Goal: Task Accomplishment & Management: Complete application form

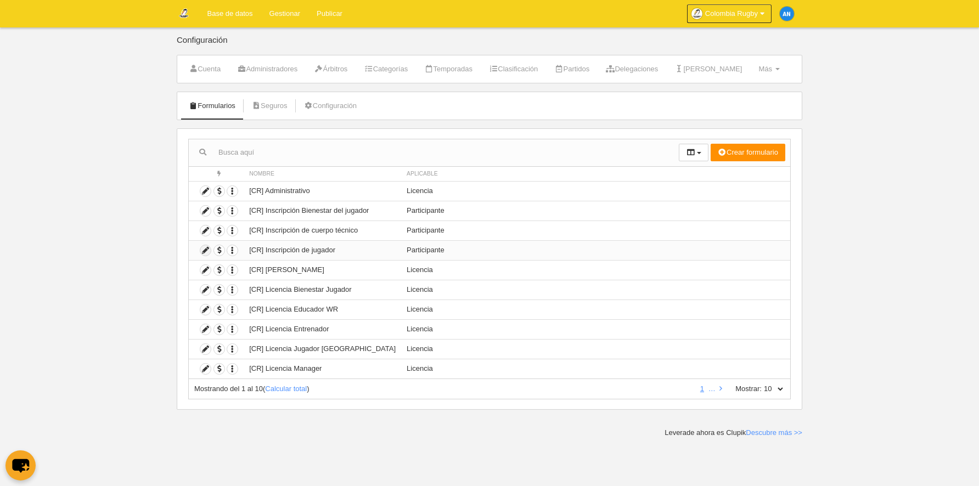
click at [204, 249] on icon at bounding box center [205, 250] width 10 height 10
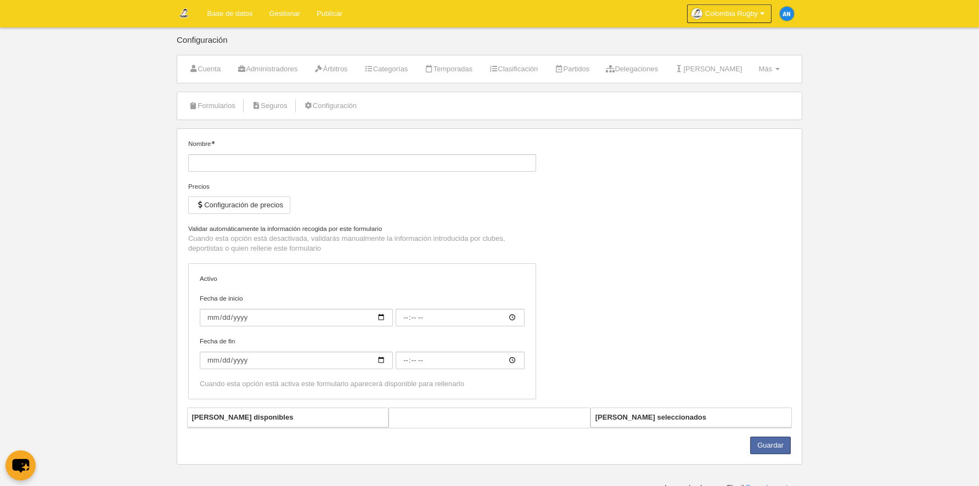
type input "[CR] Inscripción de jugador"
checkbox input "true"
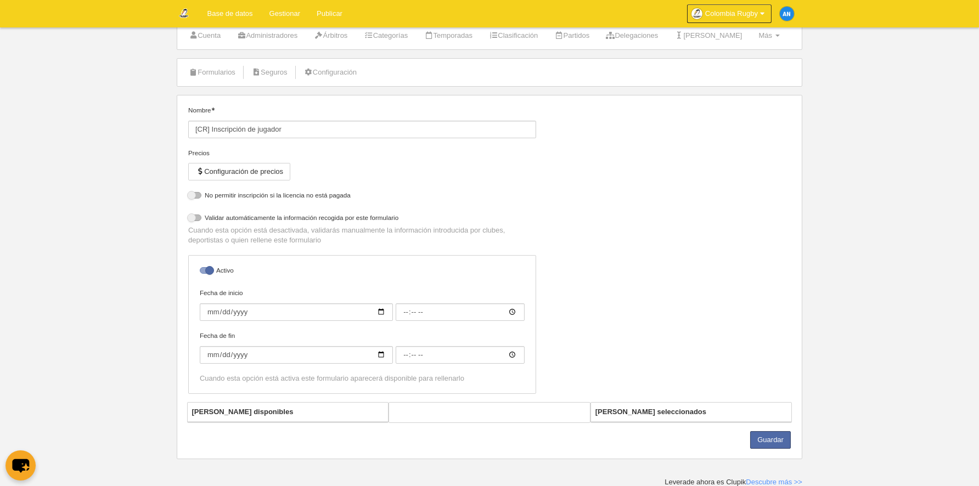
select select "selected"
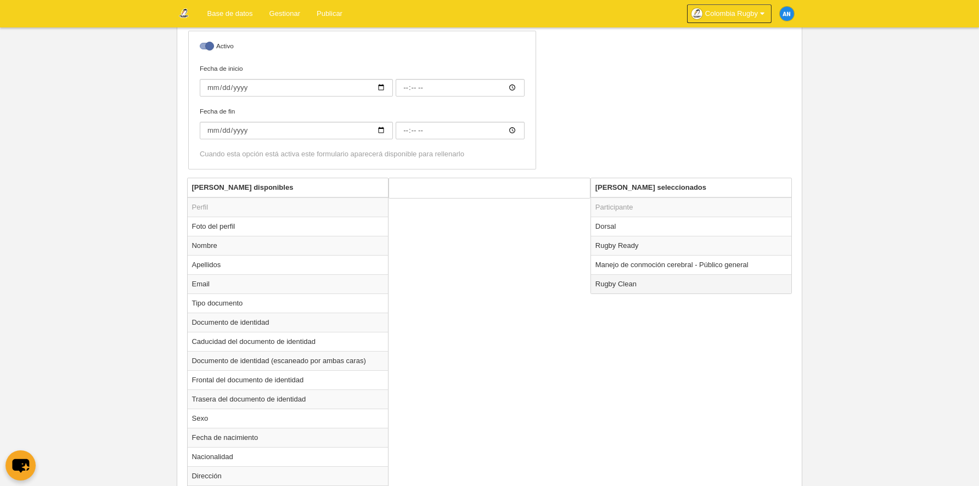
scroll to position [296, 0]
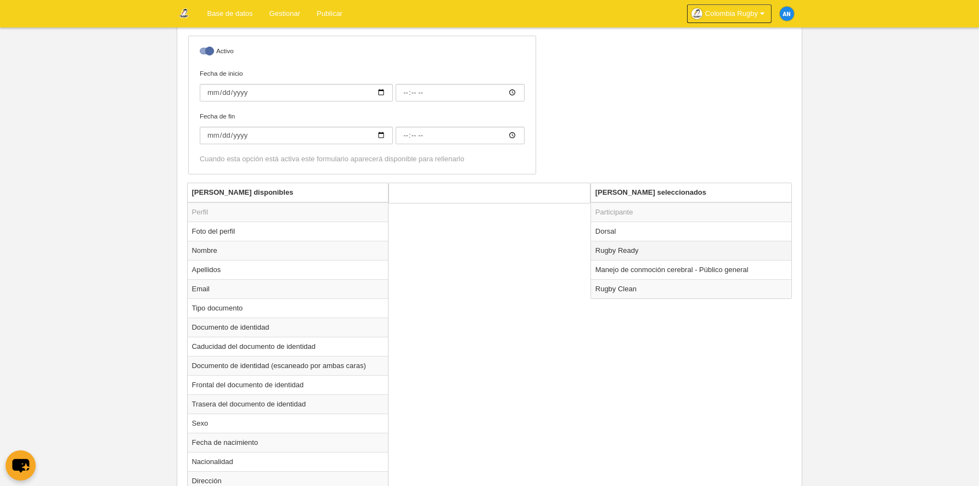
click at [636, 252] on td "Rugby Ready" at bounding box center [691, 250] width 201 height 19
radio input "true"
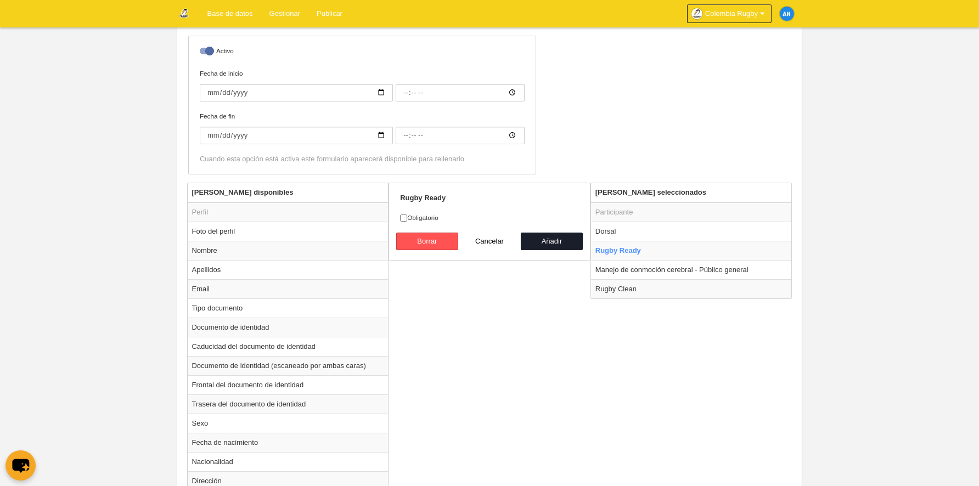
click at [424, 216] on label "Obligatorio" at bounding box center [489, 218] width 179 height 10
click at [407, 216] on input "Obligatorio" at bounding box center [403, 218] width 7 height 7
checkbox input "true"
click at [558, 239] on button "Añadir" at bounding box center [552, 242] width 63 height 18
radio input "false"
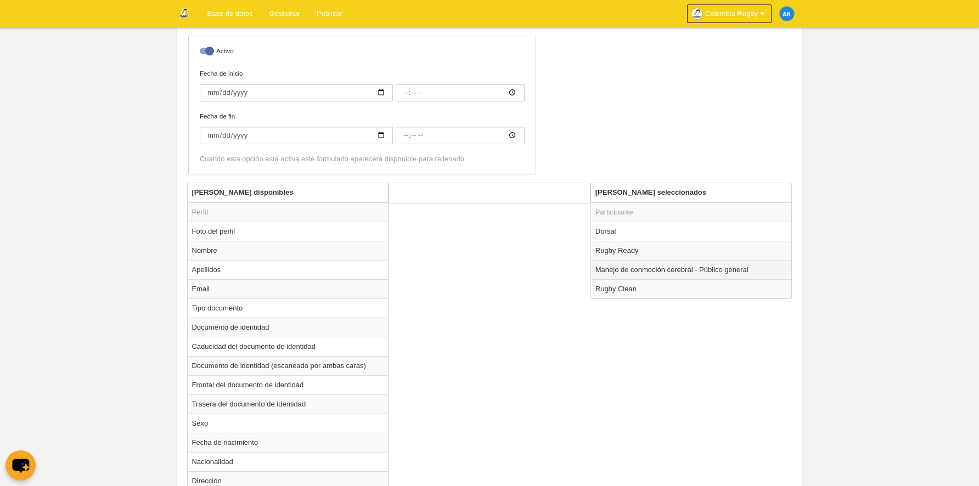
click at [599, 267] on td "Manejo de conmoción cerebral - Público general" at bounding box center [691, 269] width 201 height 19
radio input "true"
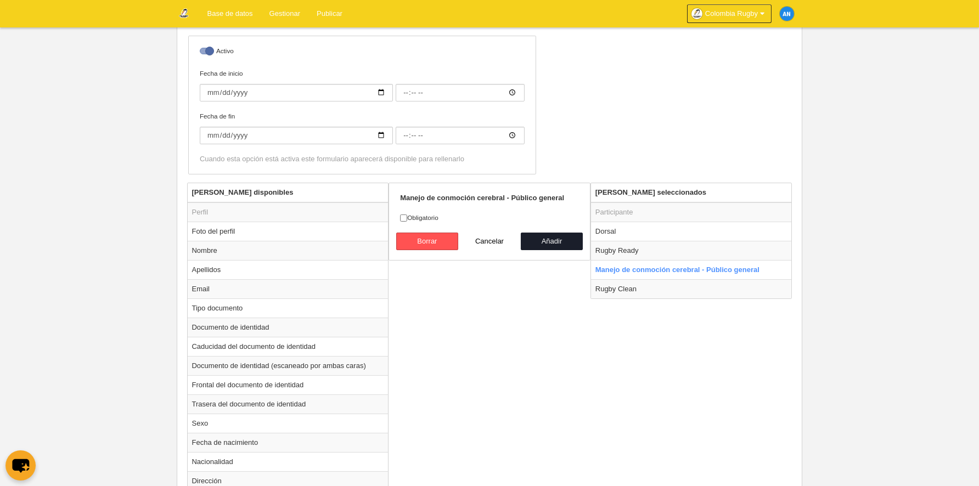
click at [436, 221] on label "Obligatorio" at bounding box center [489, 218] width 179 height 10
click at [407, 221] on input "Obligatorio" at bounding box center [403, 218] width 7 height 7
checkbox input "true"
click at [566, 240] on button "Añadir" at bounding box center [552, 242] width 63 height 18
radio input "false"
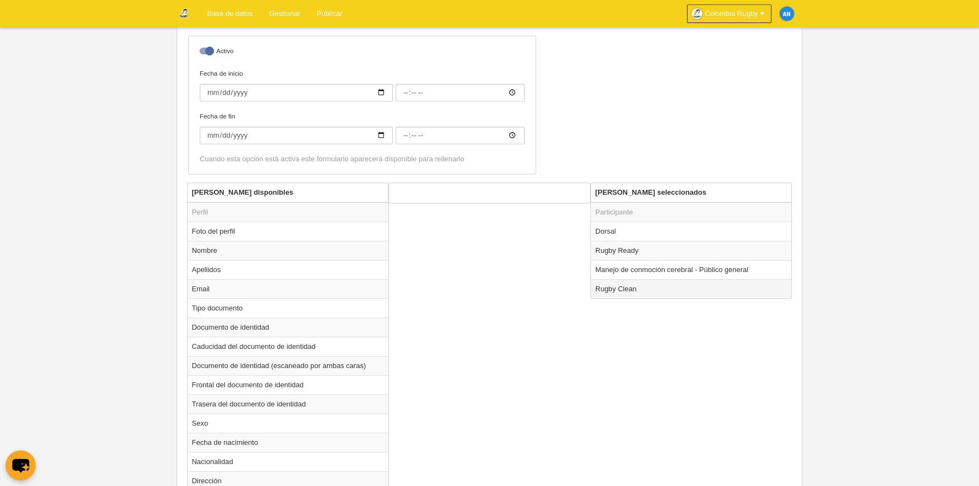
click at [601, 284] on td "Rugby Clean" at bounding box center [691, 288] width 201 height 19
radio input "true"
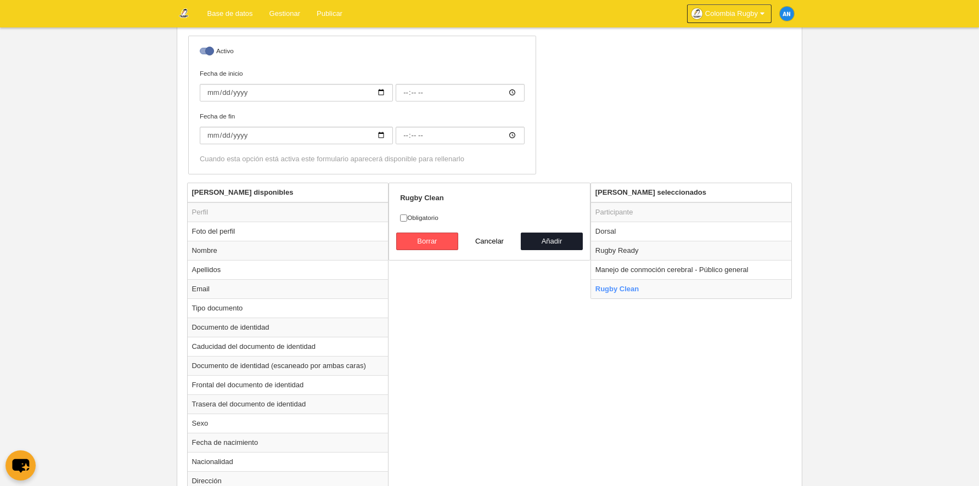
click at [409, 218] on label "Obligatorio" at bounding box center [489, 218] width 179 height 10
click at [407, 218] on input "Obligatorio" at bounding box center [403, 218] width 7 height 7
checkbox input "true"
click at [536, 240] on button "Añadir" at bounding box center [552, 242] width 63 height 18
radio input "false"
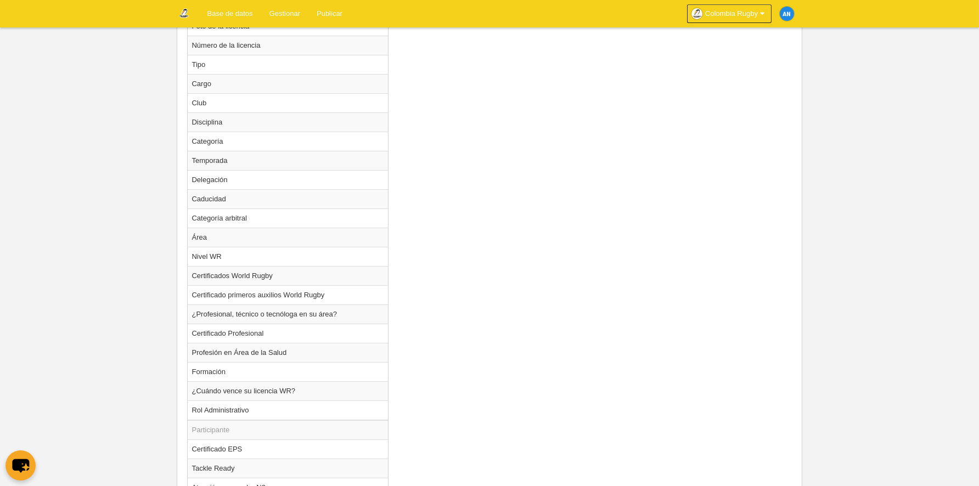
scroll to position [1054, 0]
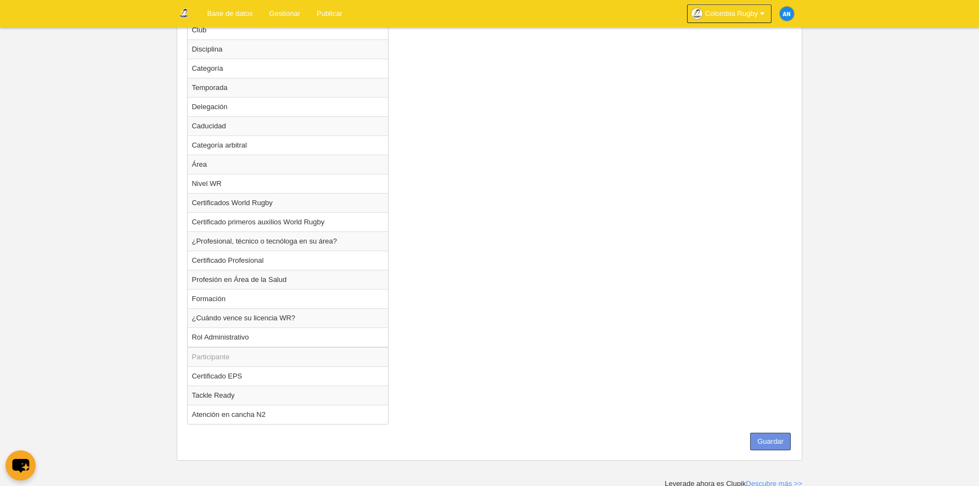
click at [773, 442] on button "Guardar" at bounding box center [770, 442] width 41 height 18
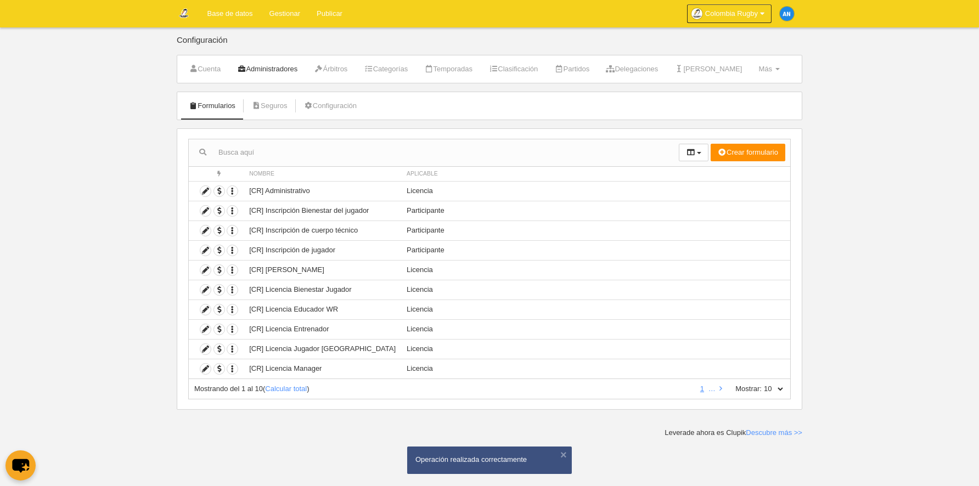
click at [266, 64] on link "Administradores" at bounding box center [267, 69] width 72 height 16
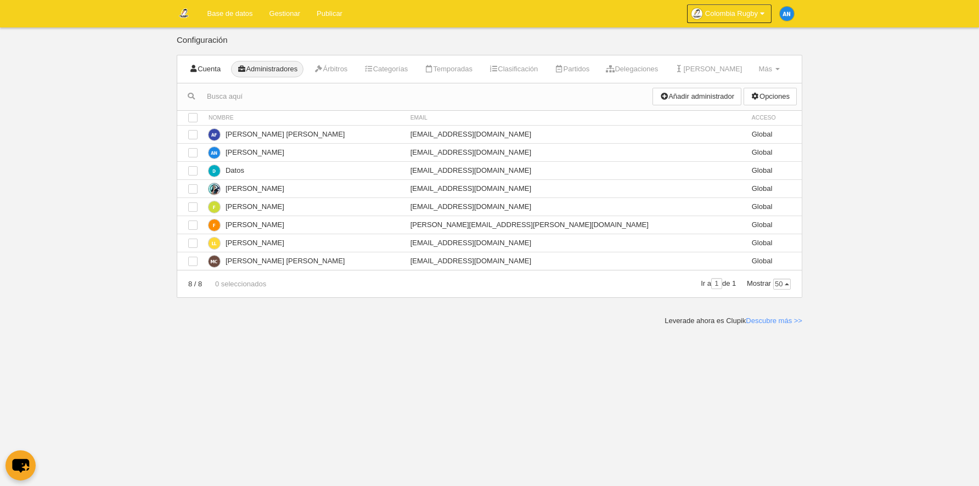
click at [208, 70] on link "Cuenta" at bounding box center [205, 69] width 44 height 16
